Goal: Task Accomplishment & Management: Complete application form

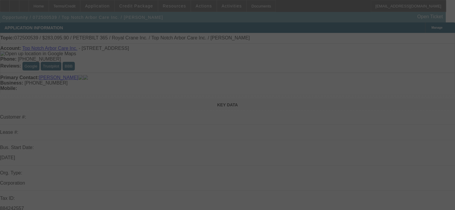
select select "0.15"
select select "2"
select select "0"
select select "6"
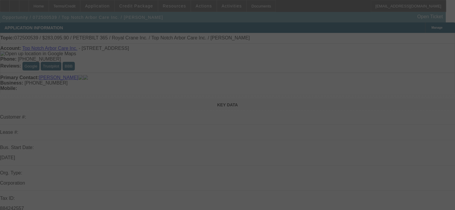
select select "0.15"
select select "2"
select select "0"
select select "6"
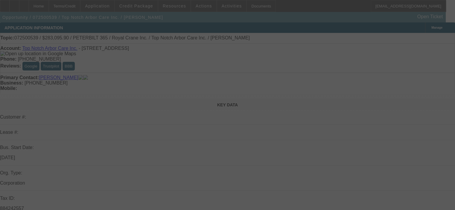
select select "0.15"
select select "2"
select select "0"
select select "6"
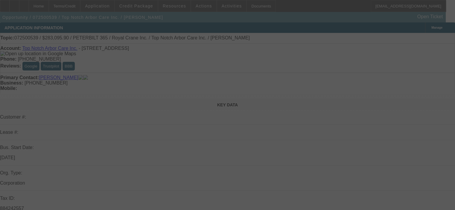
select select "0.15"
select select "2"
select select "0"
select select "6"
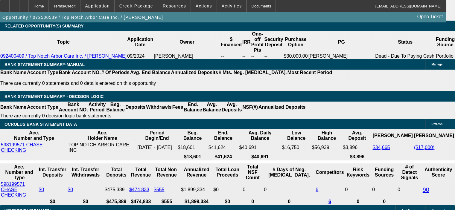
scroll to position [958, 0]
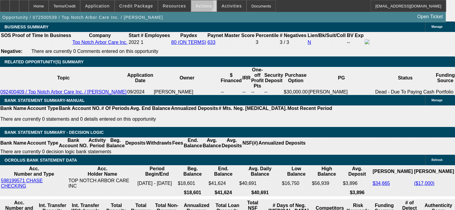
click at [196, 5] on span "Actions" at bounding box center [204, 6] width 16 height 5
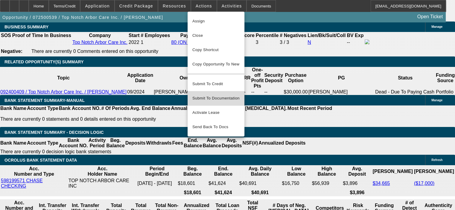
click at [222, 95] on span "Submit To Documentation" at bounding box center [215, 98] width 47 height 7
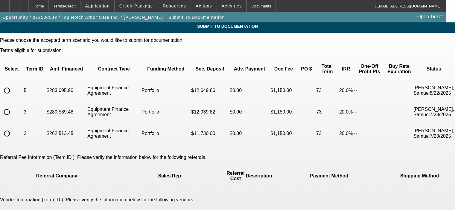
click at [13, 85] on input "radio" at bounding box center [7, 91] width 12 height 12
radio input "true"
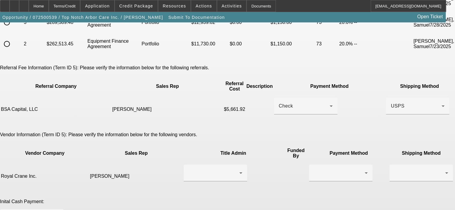
scroll to position [60, 0]
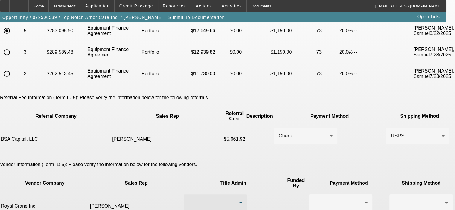
click at [219, 200] on div at bounding box center [214, 203] width 51 height 7
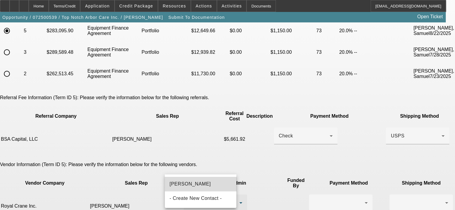
click at [211, 181] on mat-option "[PERSON_NAME]" at bounding box center [201, 184] width 72 height 14
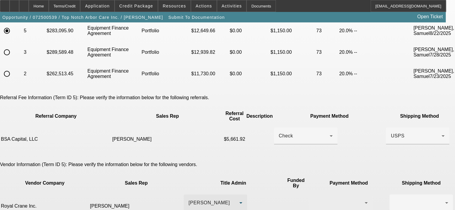
click at [314, 200] on div at bounding box center [339, 203] width 51 height 7
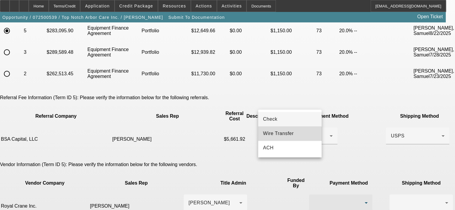
click at [284, 139] on mat-option "Wire Transfer" at bounding box center [289, 134] width 63 height 14
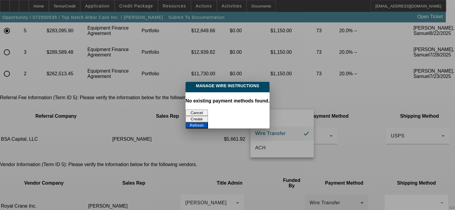
scroll to position [0, 0]
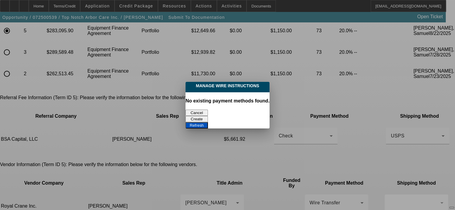
click at [208, 116] on button "Create" at bounding box center [197, 119] width 22 height 6
click at [208, 122] on button "Refresh" at bounding box center [197, 125] width 22 height 6
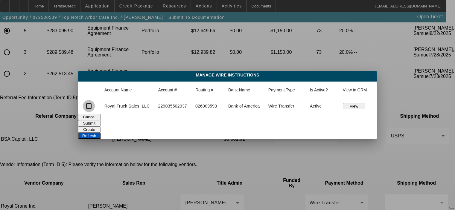
click at [91, 108] on input "checkbox" at bounding box center [89, 106] width 12 height 12
checkbox input "true"
click at [101, 122] on button "Submit" at bounding box center [89, 123] width 22 height 6
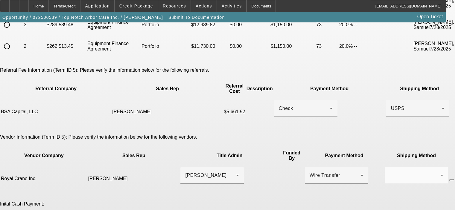
scroll to position [150, 0]
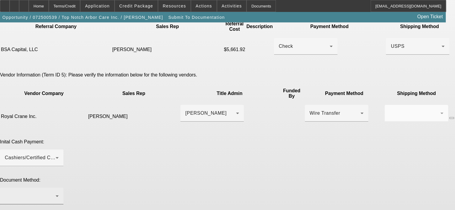
click at [59, 188] on div at bounding box center [32, 196] width 54 height 17
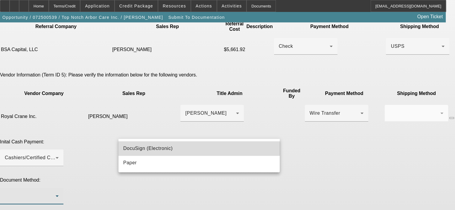
click at [191, 144] on mat-option "DocuSign (Electronic)" at bounding box center [199, 149] width 161 height 14
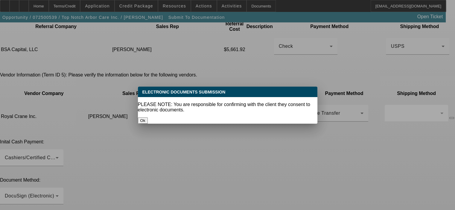
click at [148, 118] on button "Ok" at bounding box center [143, 121] width 10 height 6
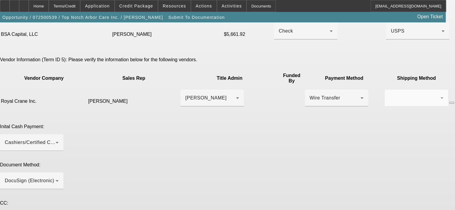
scroll to position [167, 0]
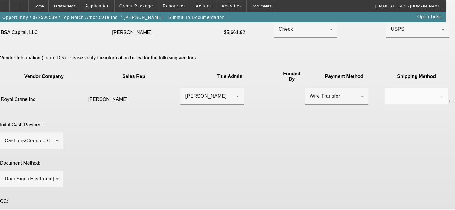
drag, startPoint x: 386, startPoint y: 175, endPoint x: 384, endPoint y: 189, distance: 14.8
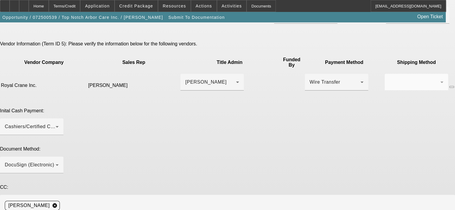
scroll to position [181, 0]
drag, startPoint x: 259, startPoint y: 170, endPoint x: 267, endPoint y: 159, distance: 14.0
type textarea "Please send the ePOAs and DocuSign with the approved early payoff addendum to […"
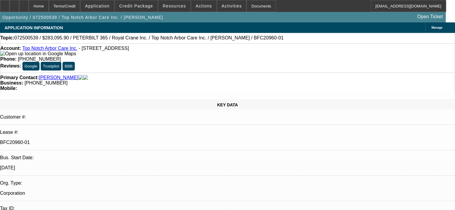
select select "0.15"
select select "2"
select select "0"
select select "6"
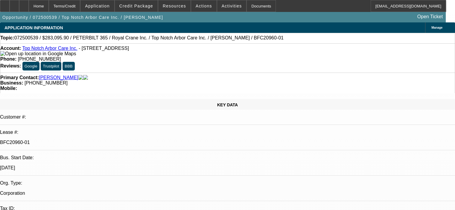
select select "0.15"
select select "2"
select select "0"
select select "6"
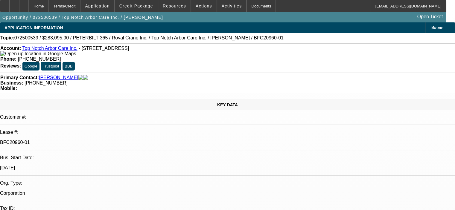
select select "0.15"
select select "2"
select select "0"
select select "6"
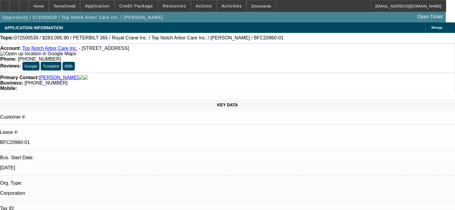
select select "0.15"
select select "2"
select select "0"
select select "6"
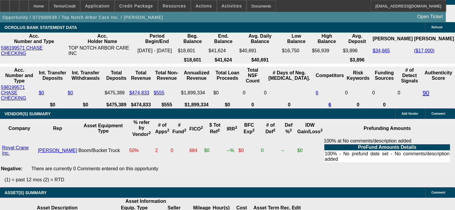
scroll to position [1108, 0]
